Goal: Navigation & Orientation: Find specific page/section

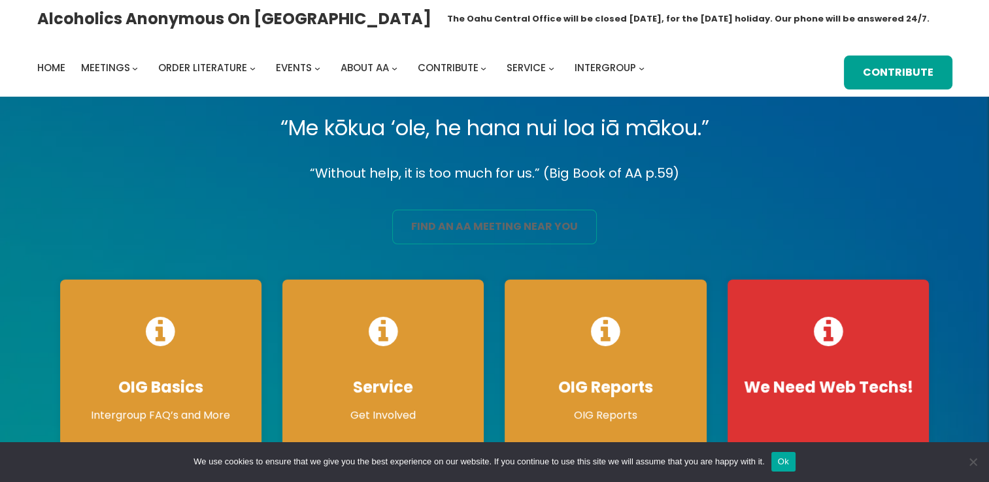
click at [479, 231] on link "find an aa meeting near you" at bounding box center [494, 227] width 205 height 35
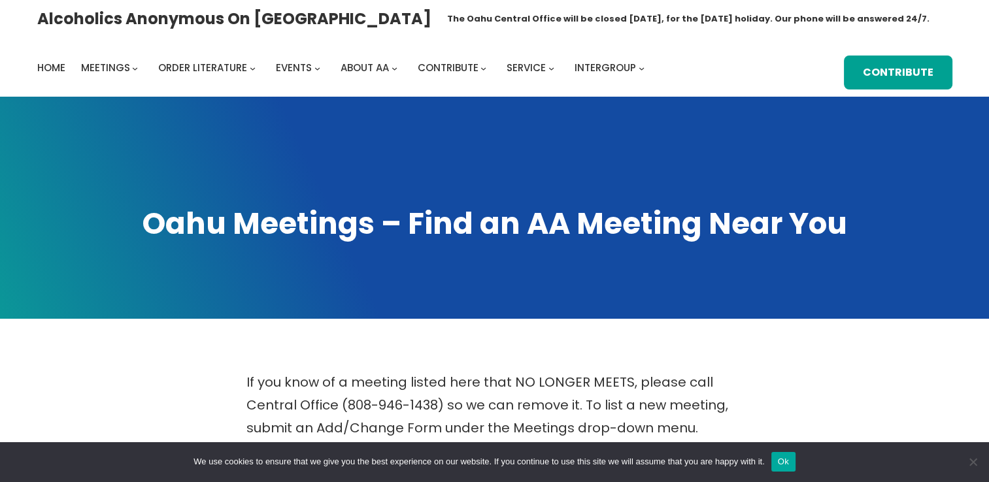
scroll to position [422, 0]
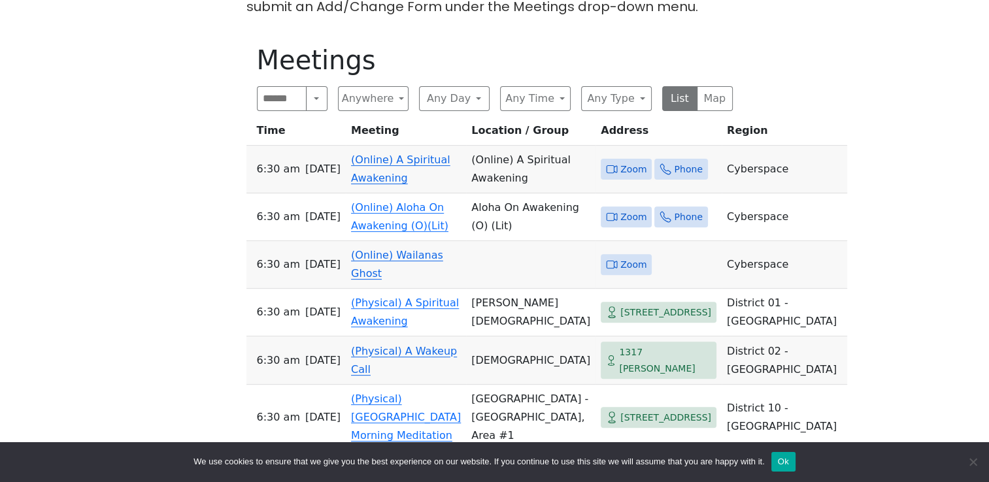
click at [620, 161] on span "Zoom" at bounding box center [633, 169] width 26 height 16
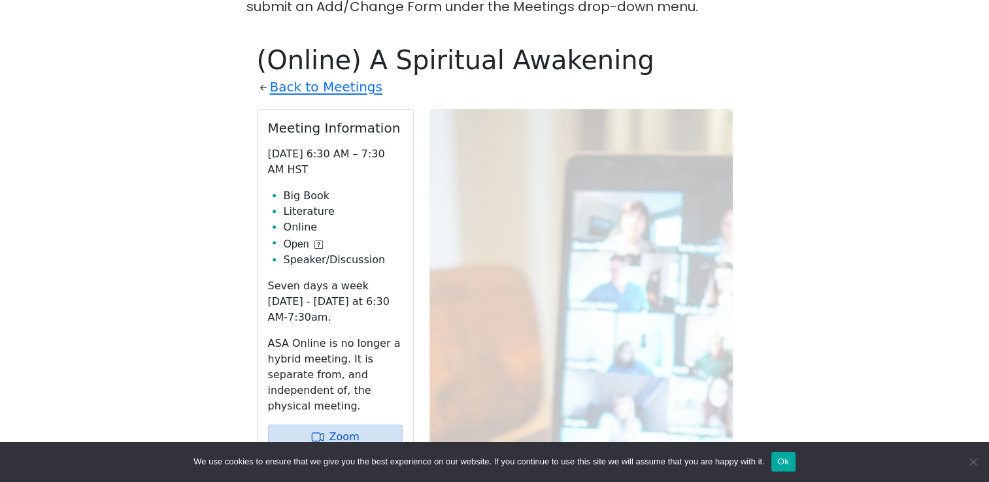
scroll to position [456, 0]
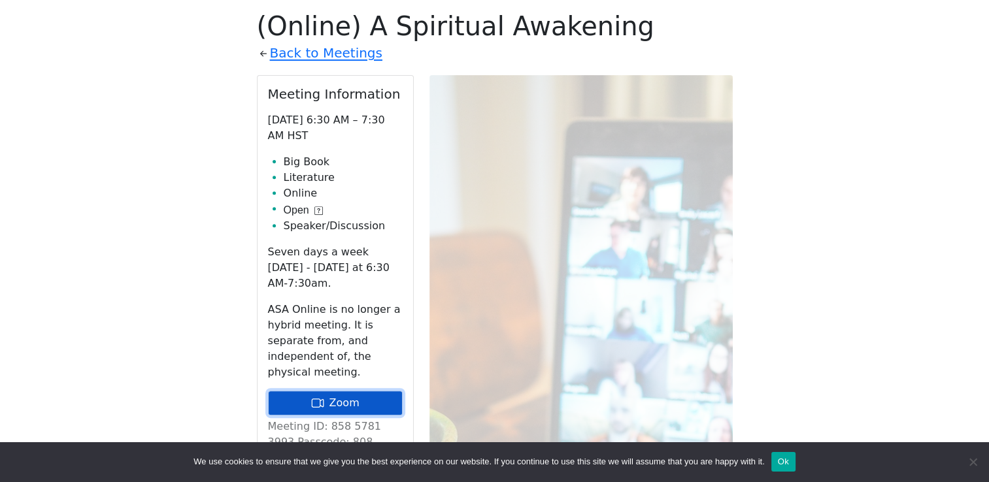
click at [339, 391] on link "Zoom" at bounding box center [335, 403] width 135 height 25
